Goal: Check status: Check status

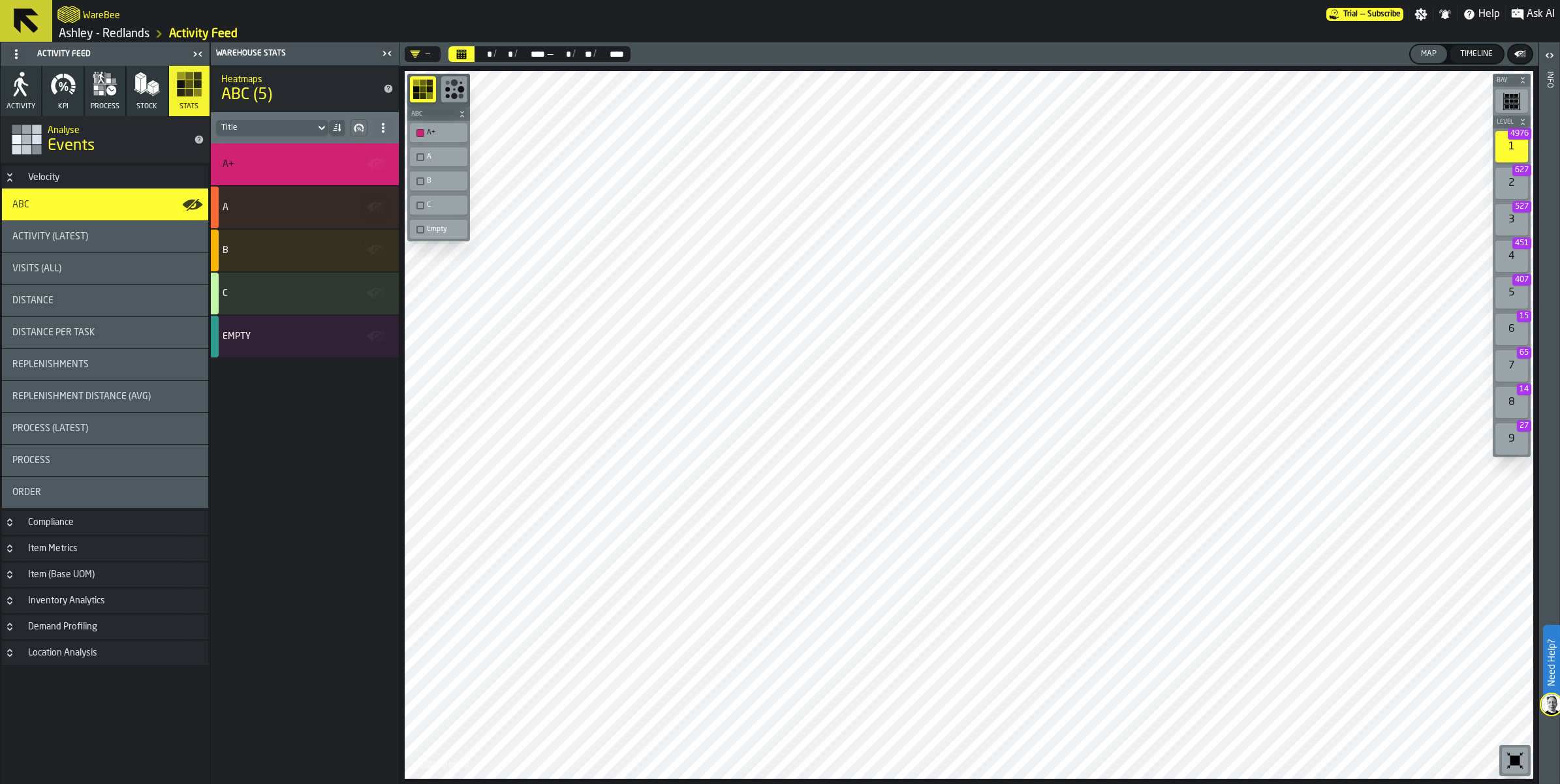
click at [27, 21] on icon at bounding box center [26, 21] width 25 height 25
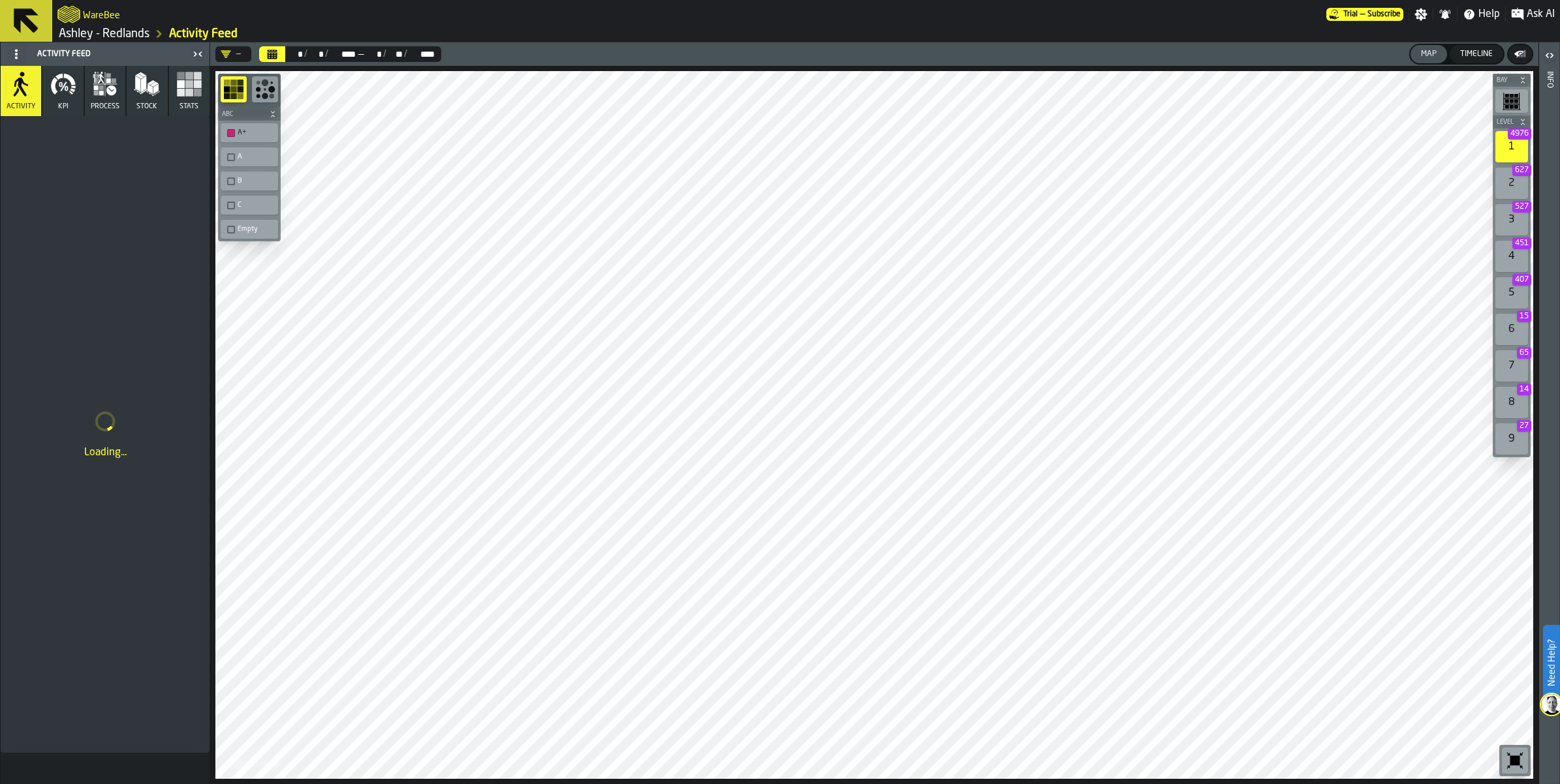
click at [102, 31] on link "Ashley - Redlands" at bounding box center [105, 33] width 91 height 15
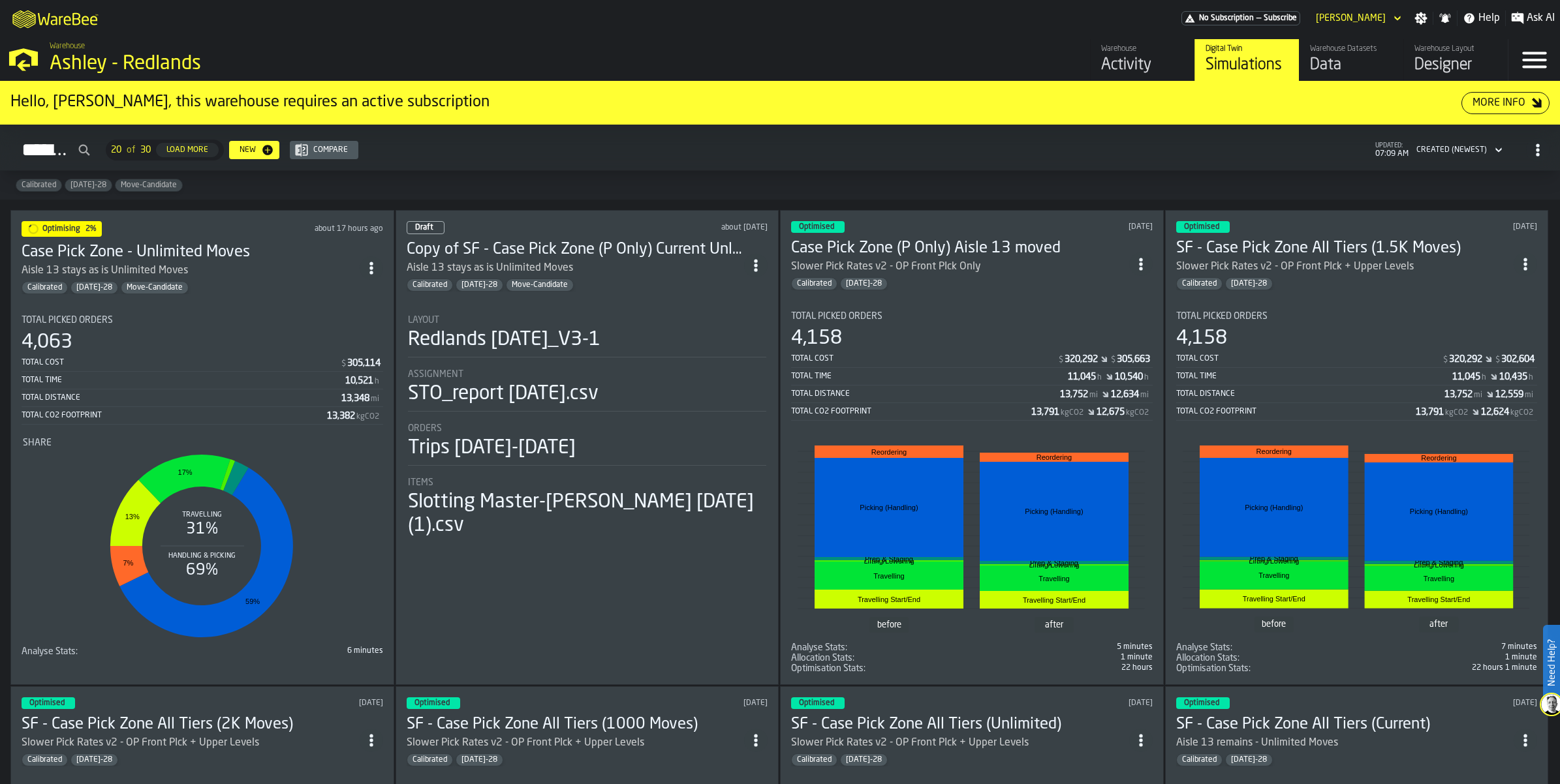
click at [247, 274] on div "Aisle 13 stays as is Unlimited Moves" at bounding box center [190, 271] width 338 height 15
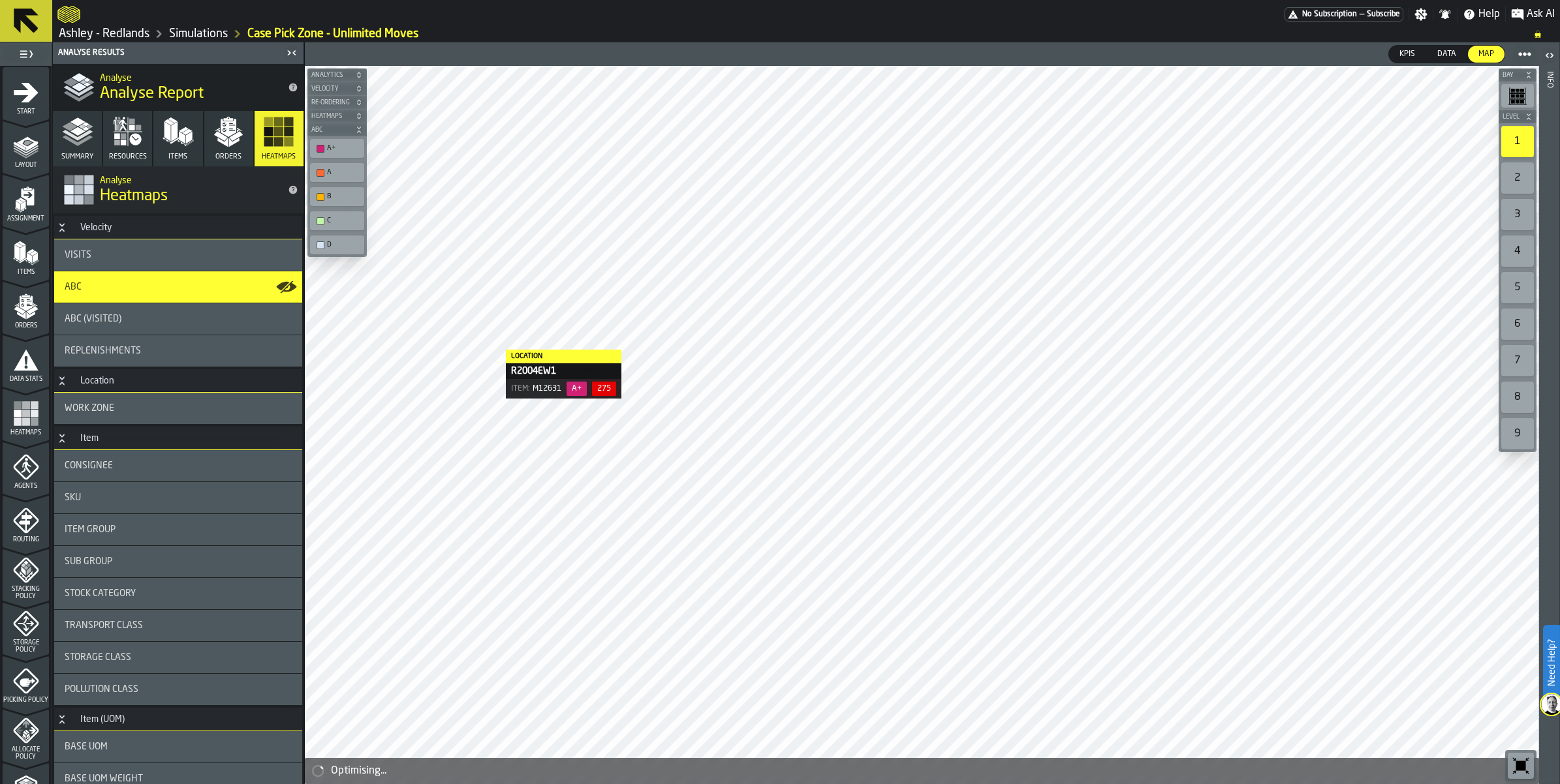
click at [112, 141] on icon "button" at bounding box center [128, 132] width 32 height 32
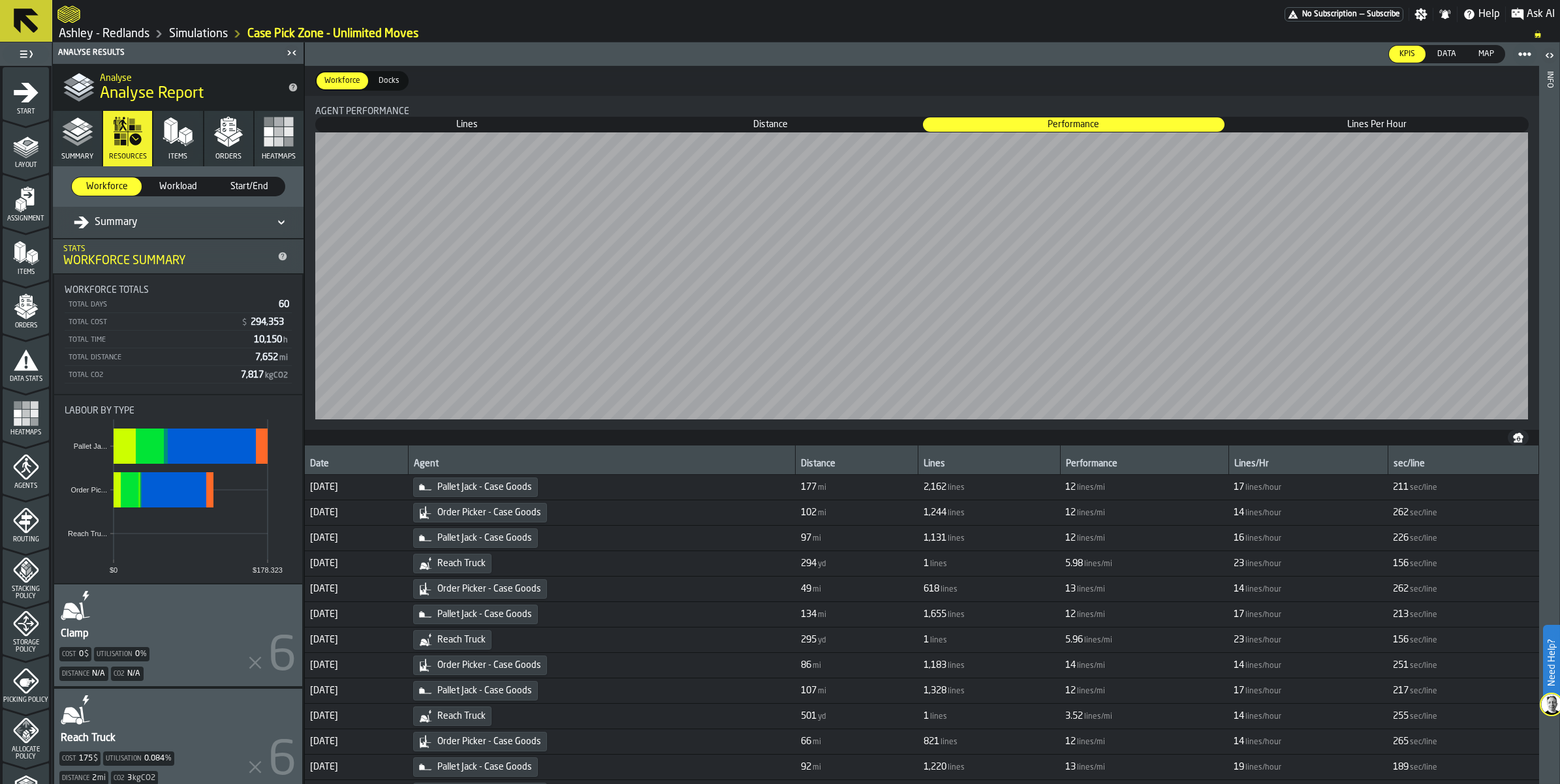
click at [80, 135] on polygon "button" at bounding box center [77, 131] width 15 height 9
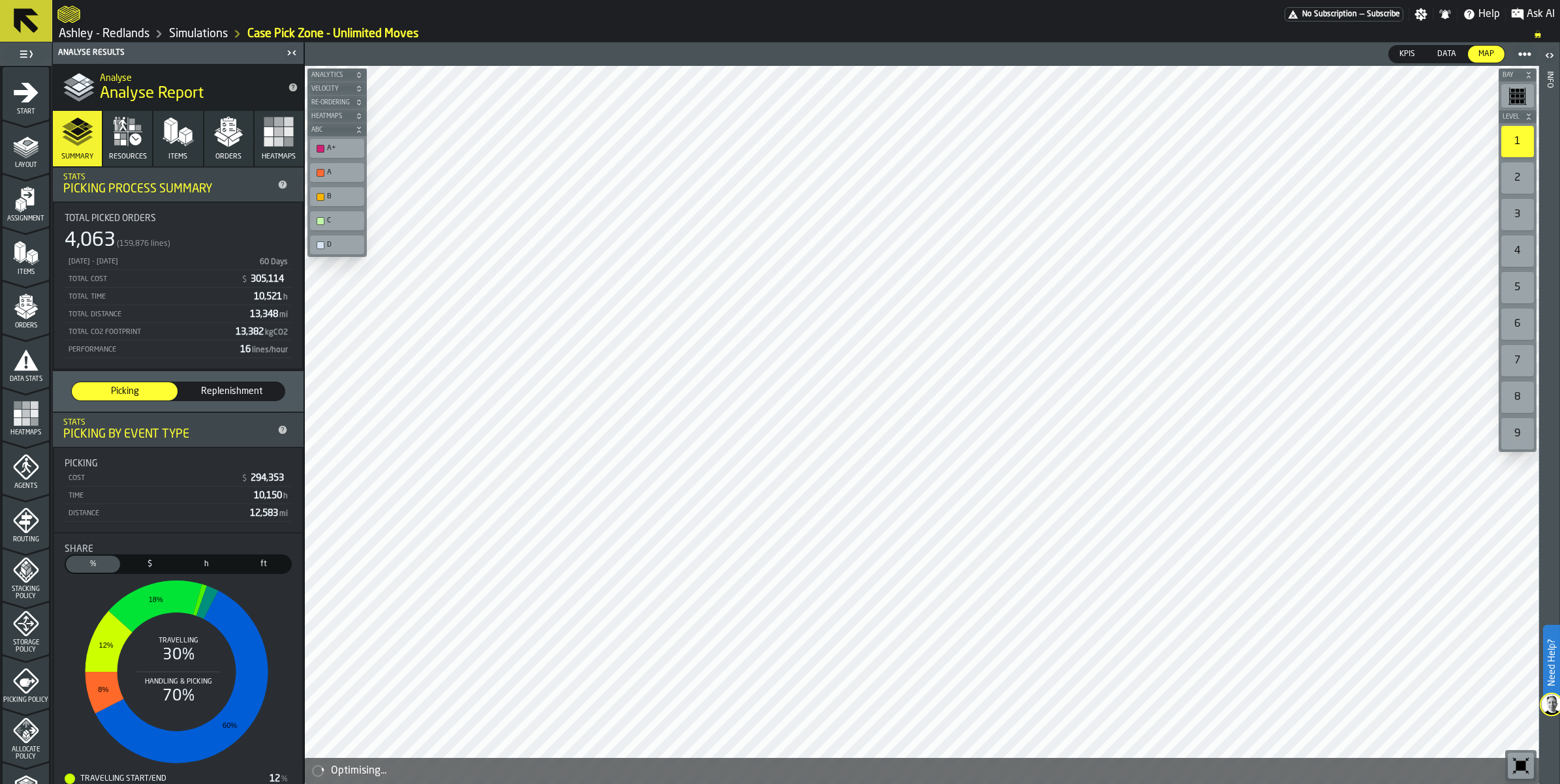
click at [238, 141] on icon "button" at bounding box center [228, 132] width 32 height 32
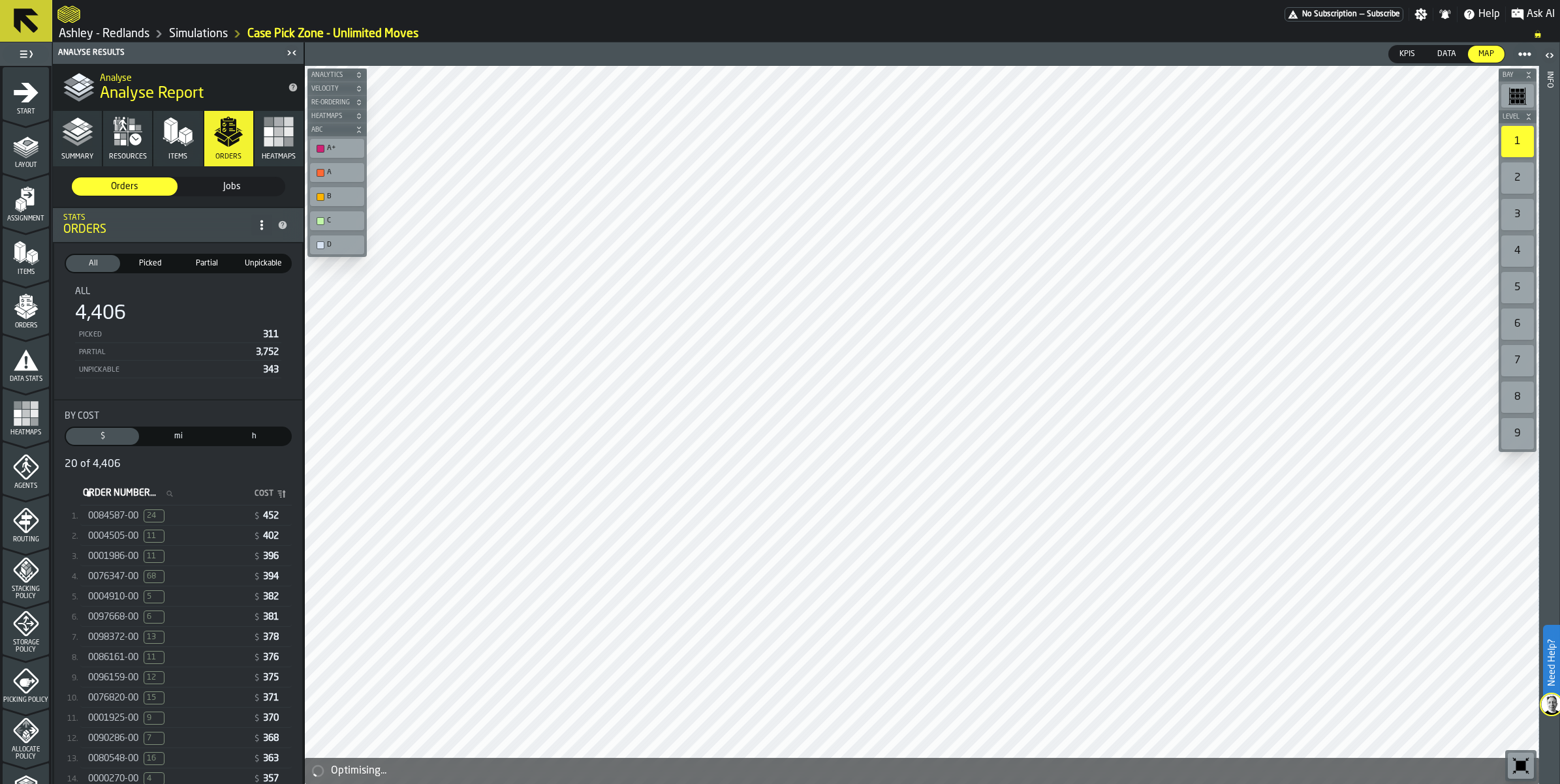
click at [124, 538] on span "0004505-00" at bounding box center [113, 536] width 51 height 10
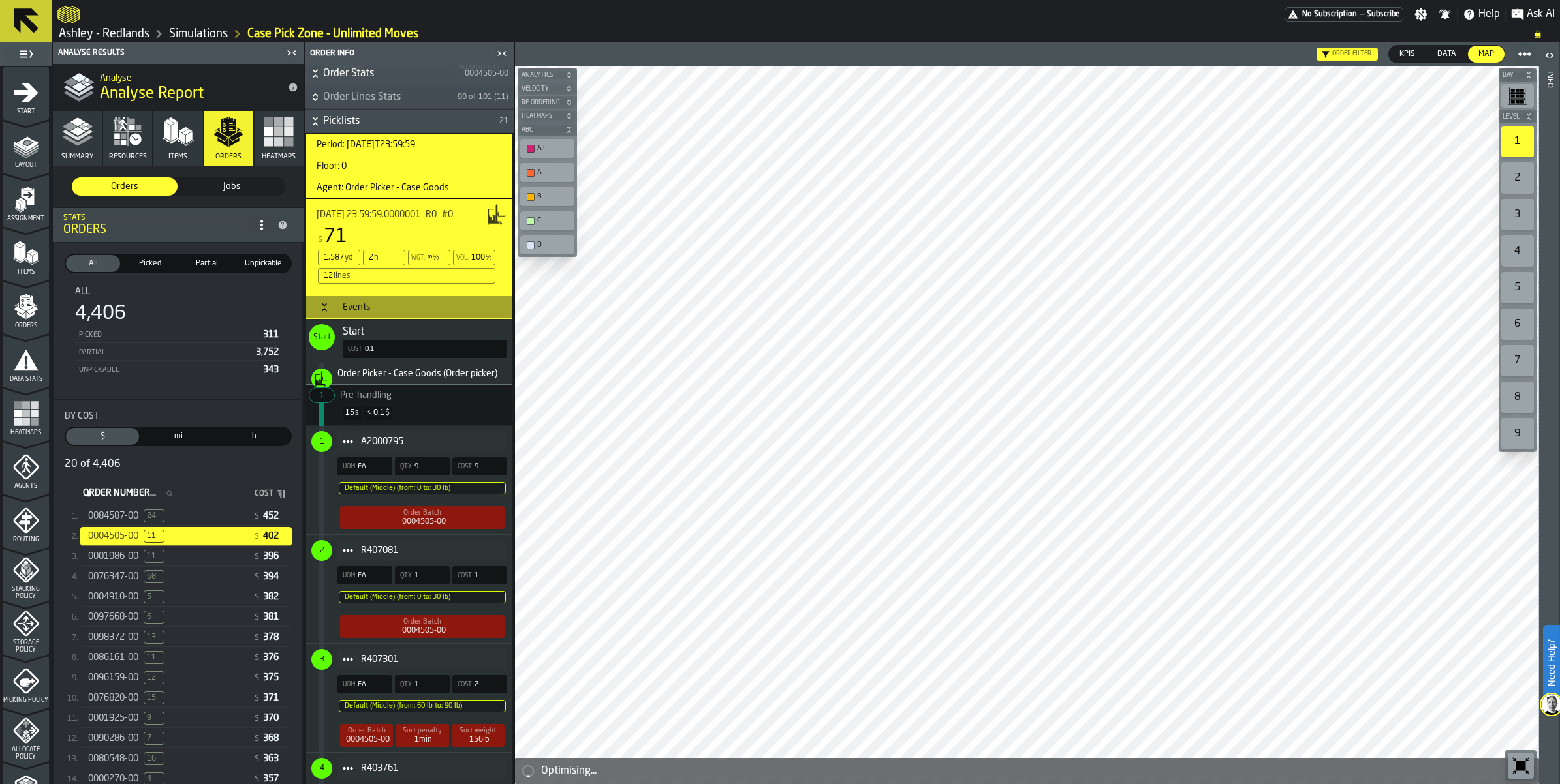
scroll to position [296, 0]
click at [124, 573] on span "0076347-00" at bounding box center [113, 577] width 51 height 10
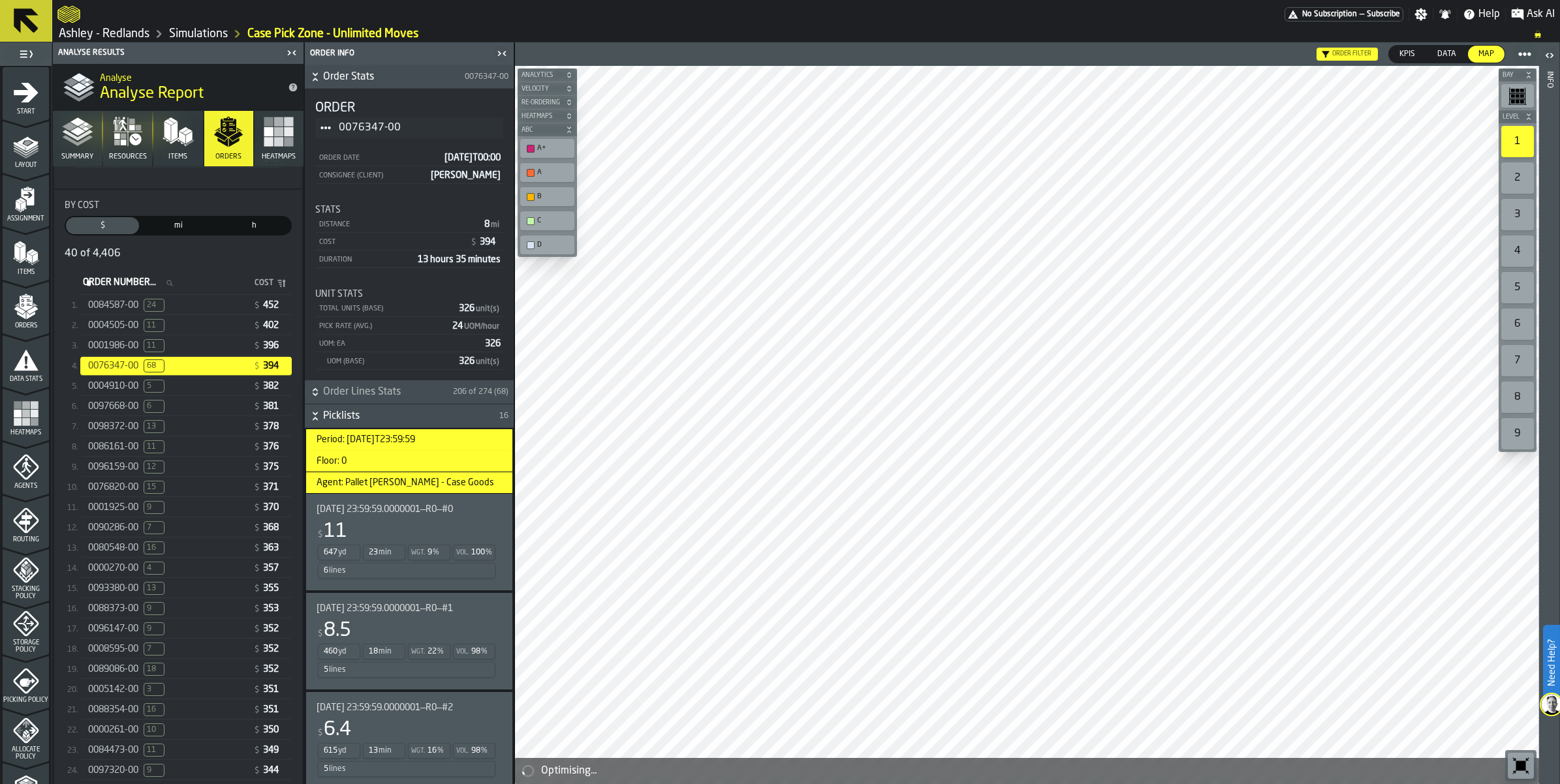
scroll to position [215, 0]
click at [130, 674] on div "0089086-00 18 $ 352" at bounding box center [186, 665] width 212 height 19
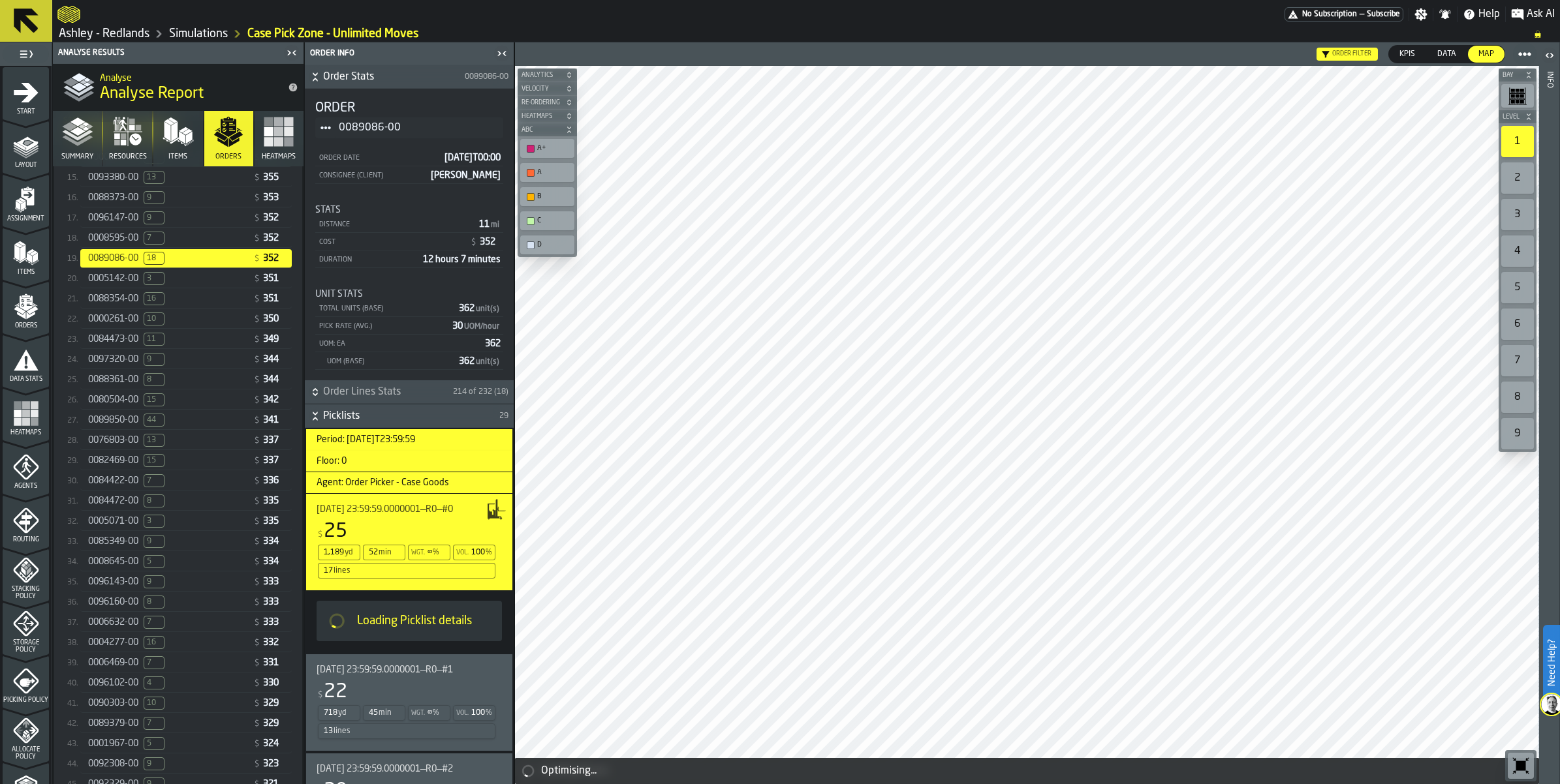
scroll to position [610, 0]
click at [116, 679] on span "0006469-00" at bounding box center [113, 674] width 51 height 10
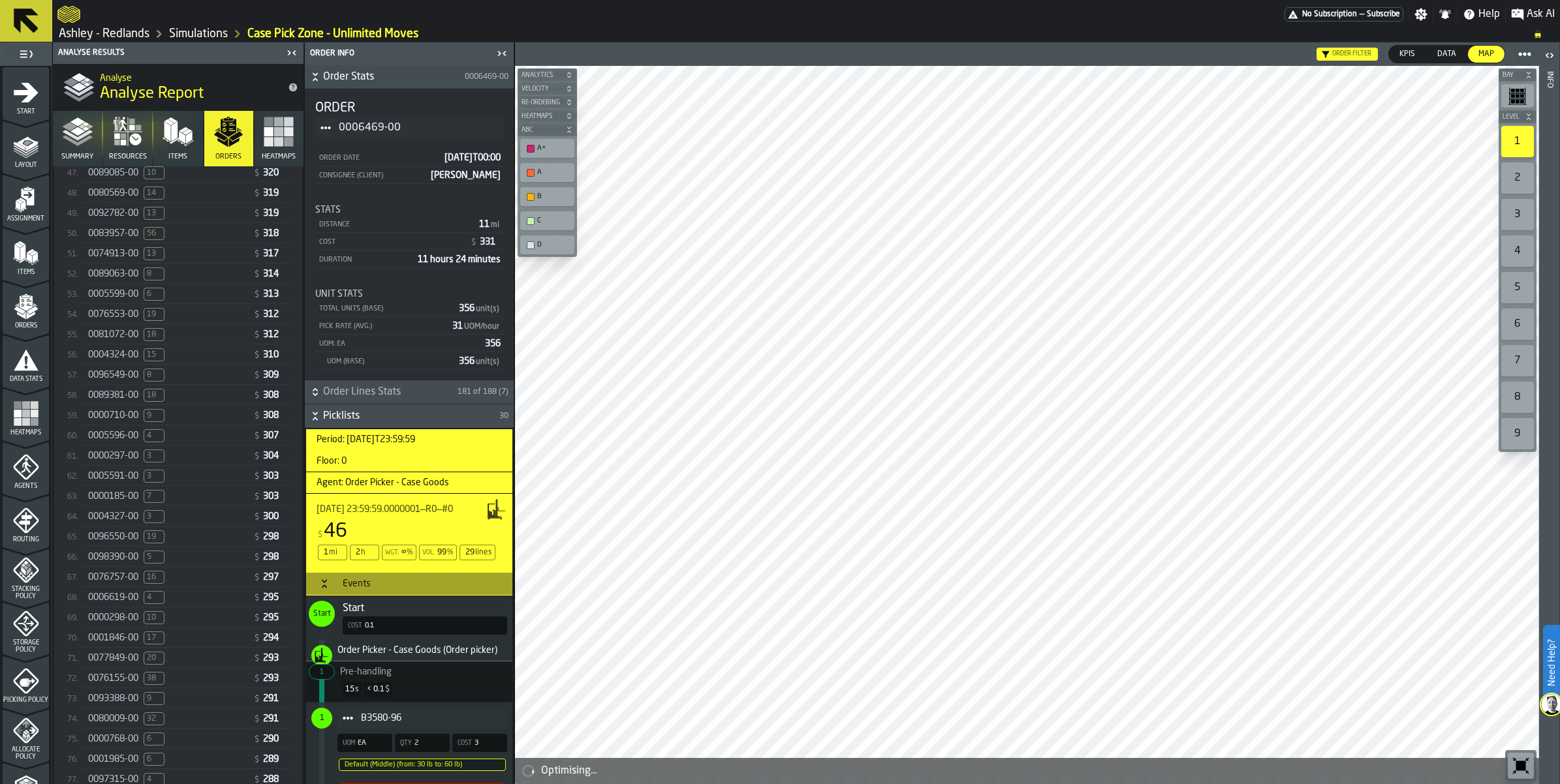
scroll to position [1320, 0]
click at [116, 638] on div "0076155-00 38" at bounding box center [168, 631] width 160 height 13
